Goal: Transaction & Acquisition: Obtain resource

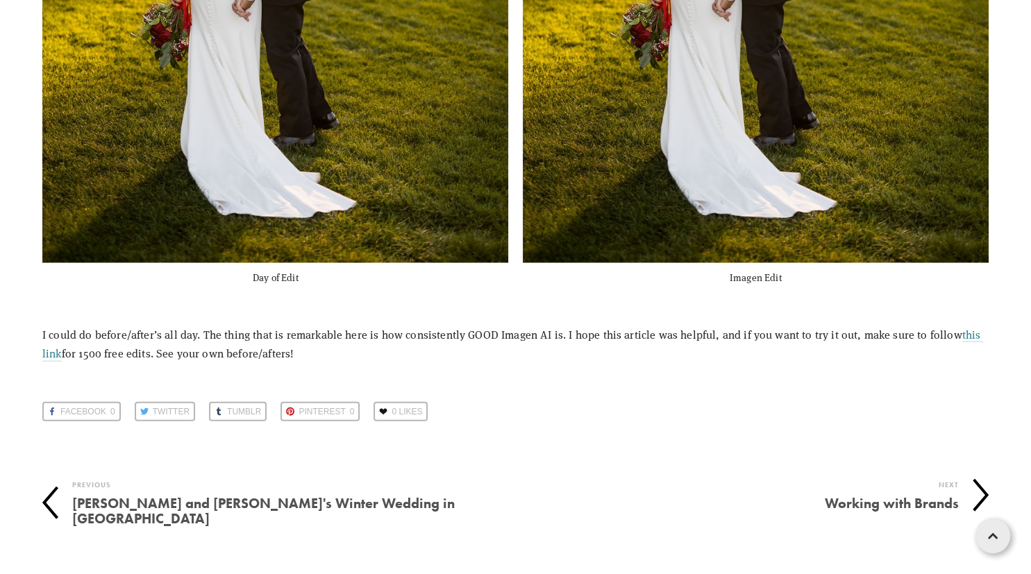
scroll to position [8334, 0]
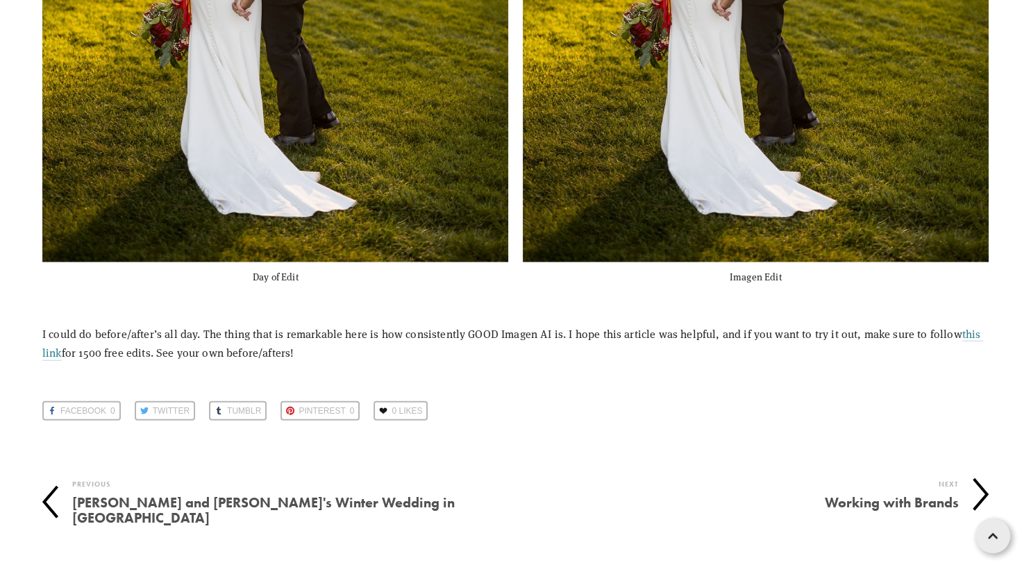
click at [226, 501] on h4 "[PERSON_NAME] and [PERSON_NAME]'s Winter Wedding in [GEOGRAPHIC_DATA]" at bounding box center [294, 510] width 444 height 36
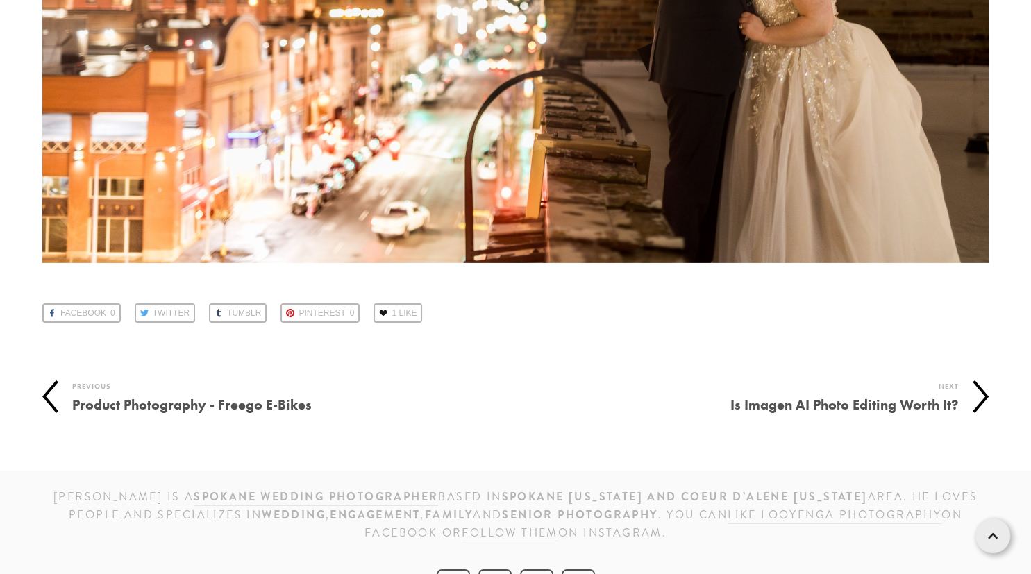
scroll to position [71386, 0]
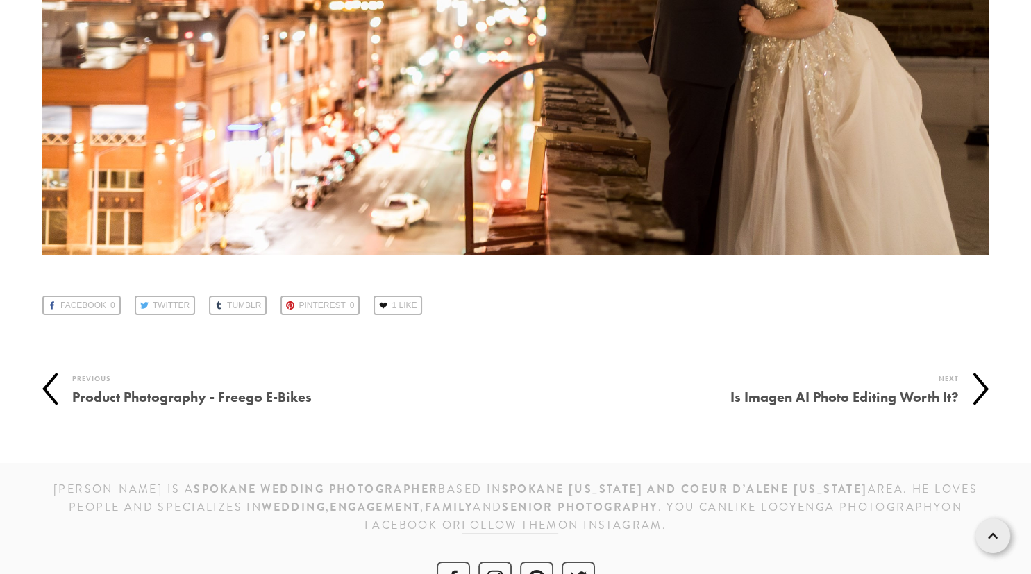
click at [812, 387] on h4 "Is Imagen AI Photo Editing Worth It?" at bounding box center [738, 397] width 444 height 21
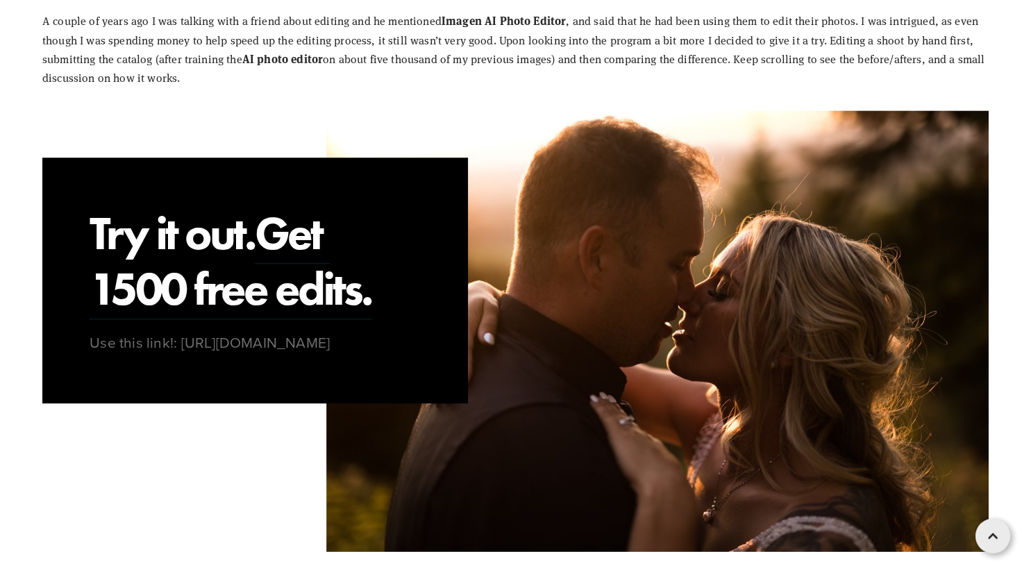
scroll to position [1033, 0]
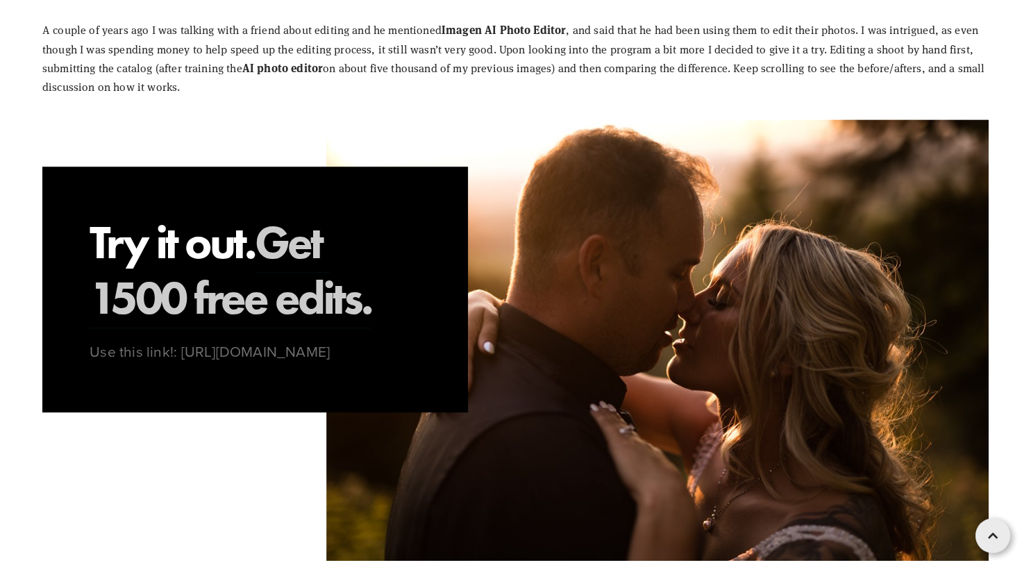
click at [296, 262] on link "Get 1500 free edits." at bounding box center [231, 272] width 282 height 115
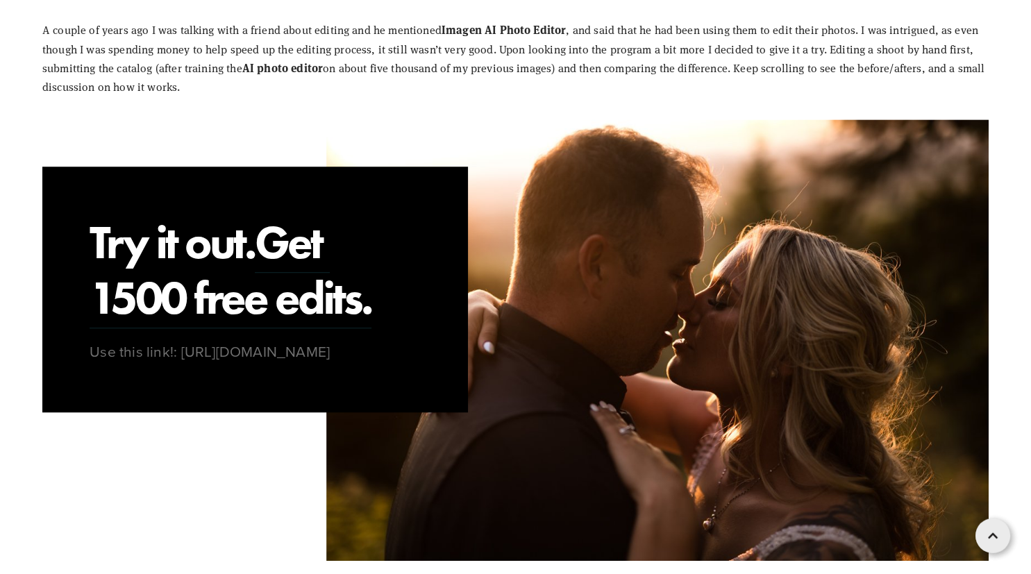
click at [249, 271] on p "Try it out. Get 1500 free edits." at bounding box center [231, 272] width 282 height 115
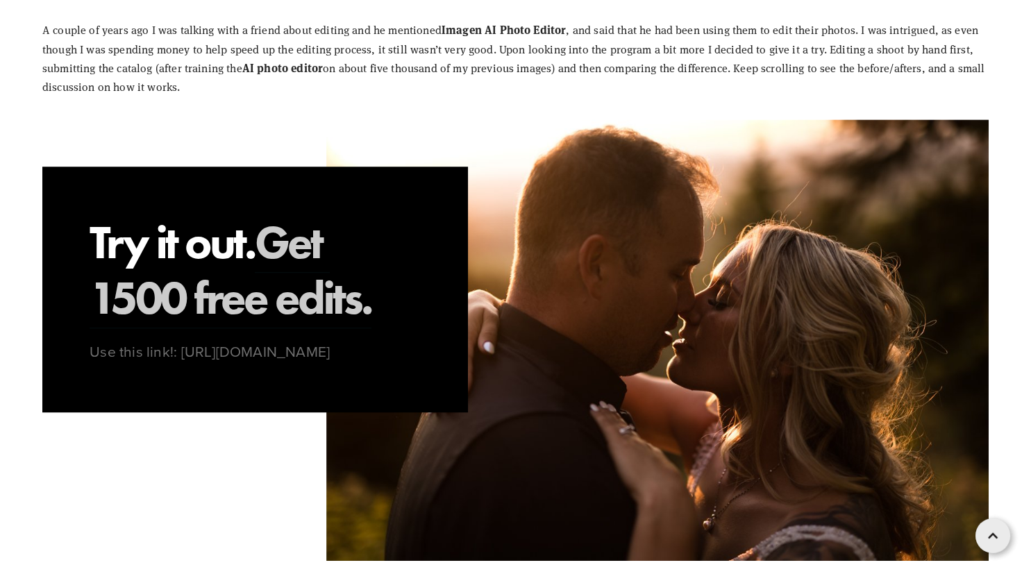
click at [235, 301] on link "Get 1500 free edits." at bounding box center [231, 272] width 282 height 115
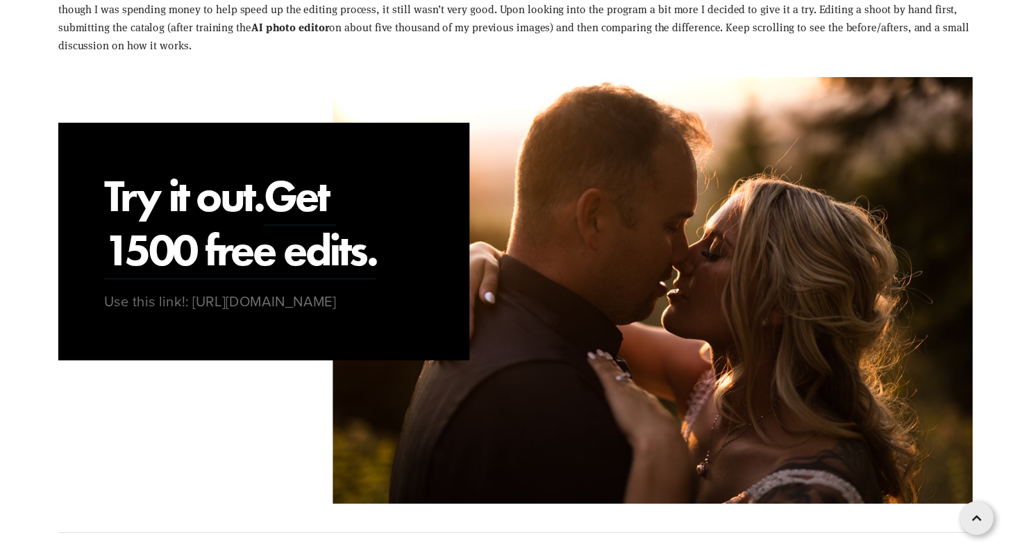
scroll to position [1075, 0]
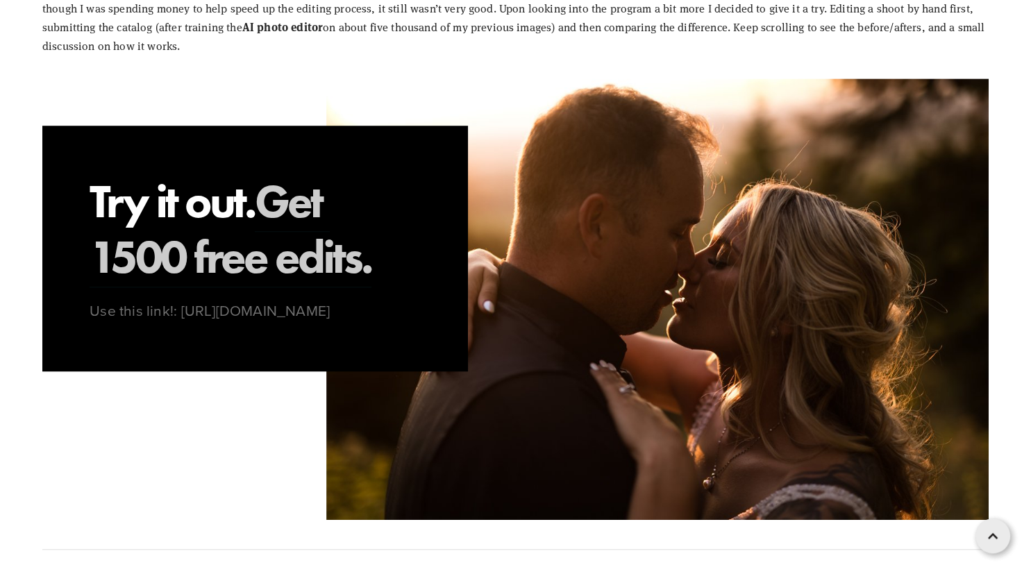
click at [164, 245] on link "Get 1500 free edits." at bounding box center [231, 230] width 282 height 115
